Goal: Find specific page/section: Find specific page/section

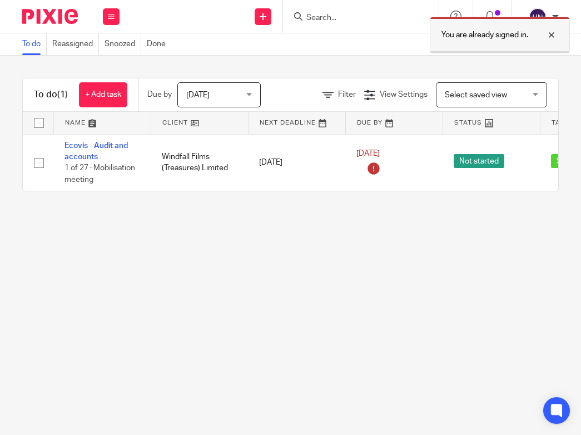
click at [554, 34] on div at bounding box center [543, 34] width 30 height 13
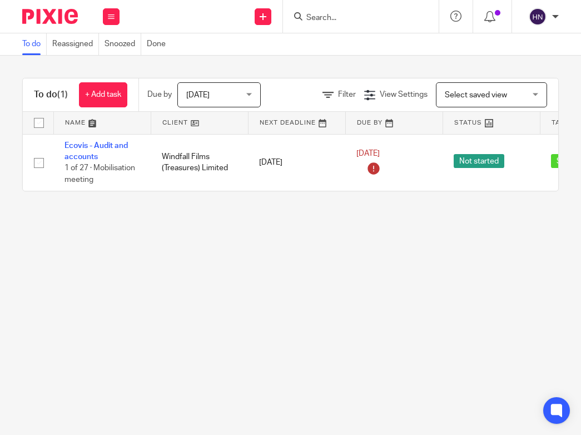
click at [363, 283] on main "To do Reassigned Snoozed Done To do (1) + Add task Due by [DATE] [DATE] [DATE] …" at bounding box center [290, 217] width 581 height 435
click at [318, 16] on input "Search" at bounding box center [355, 18] width 100 height 10
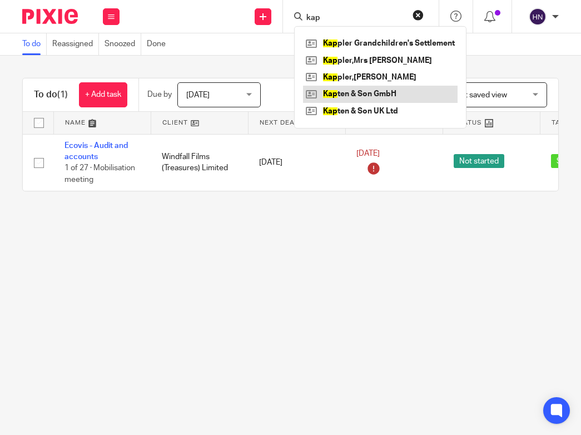
type input "kap"
click at [361, 95] on link at bounding box center [380, 94] width 154 height 17
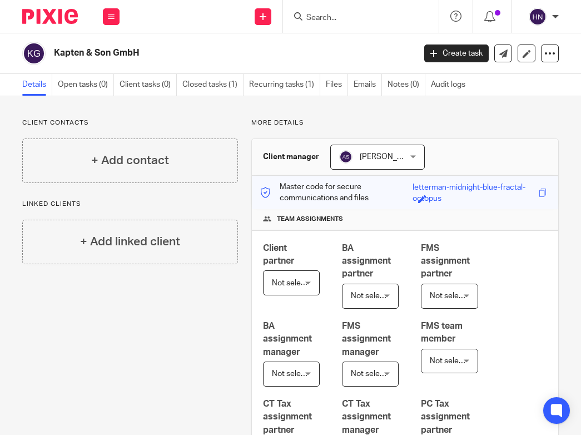
scroll to position [222, 0]
